Goal: Task Accomplishment & Management: Use online tool/utility

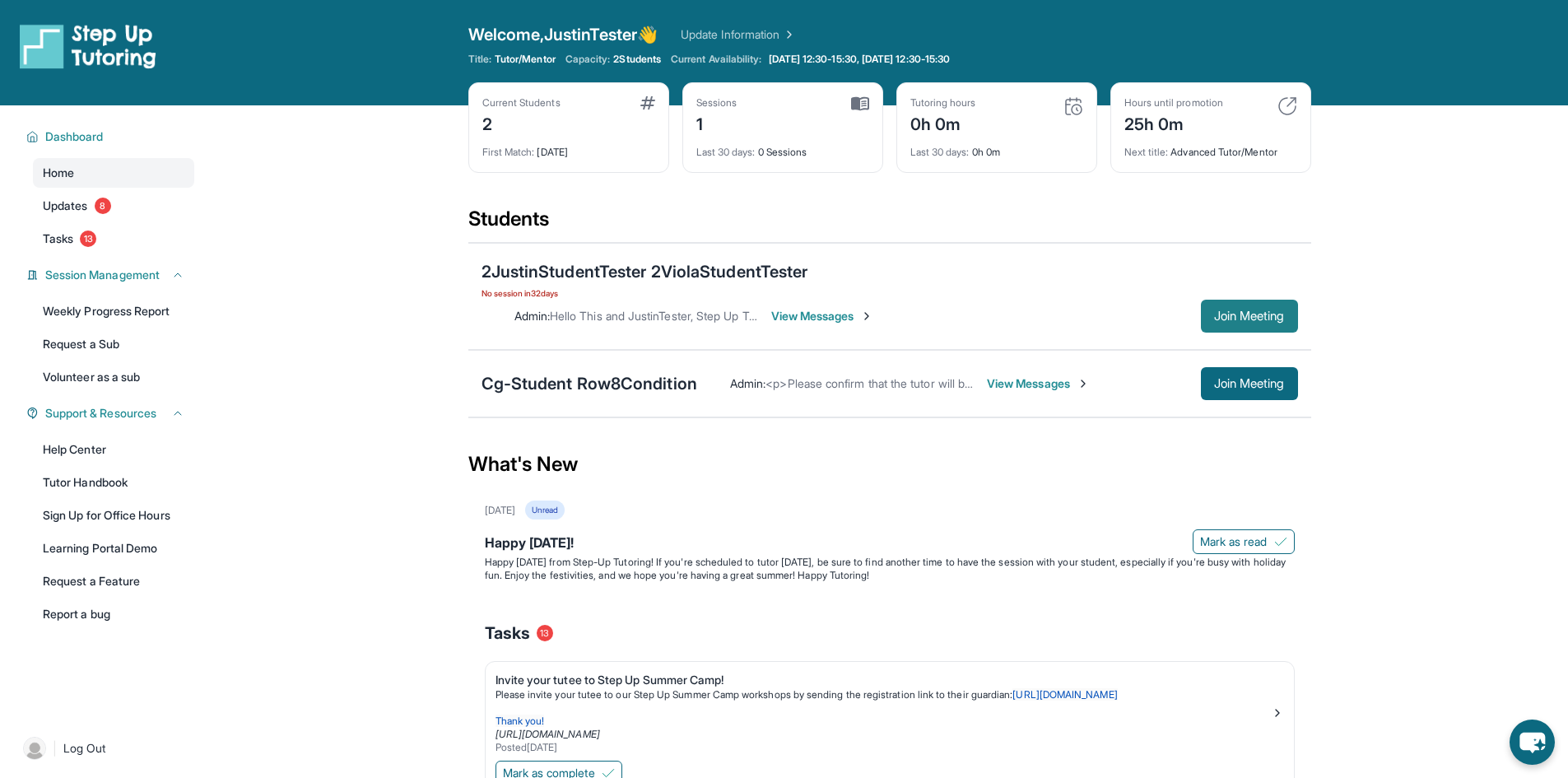
click at [1226, 314] on span "Join Meeting" at bounding box center [1249, 316] width 71 height 10
click at [1255, 379] on span "Join Meeting" at bounding box center [1249, 383] width 71 height 10
